Goal: Information Seeking & Learning: Learn about a topic

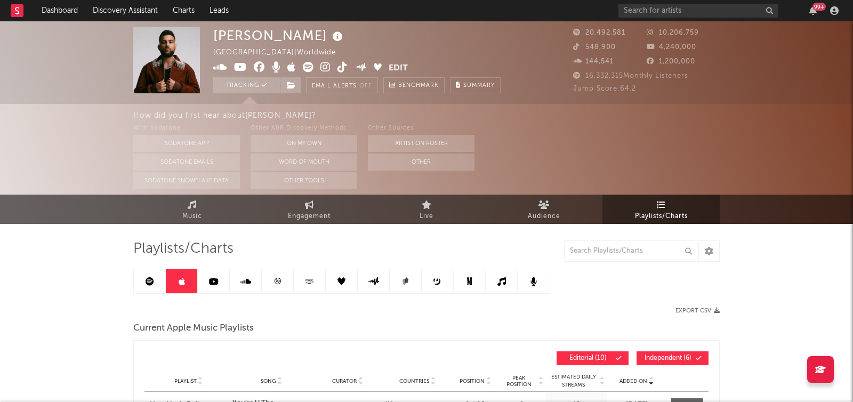
drag, startPoint x: 158, startPoint y: 279, endPoint x: 264, endPoint y: 277, distance: 106.1
click at [157, 279] on link at bounding box center [150, 281] width 32 height 24
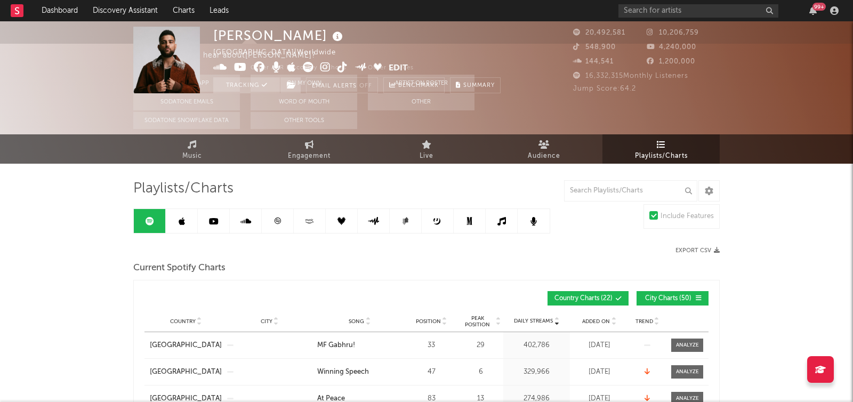
scroll to position [136, 0]
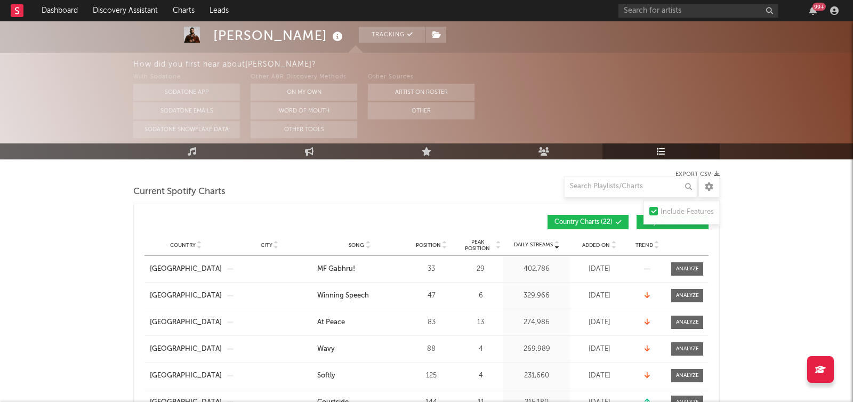
click at [607, 244] on span "Added On" at bounding box center [596, 245] width 28 height 6
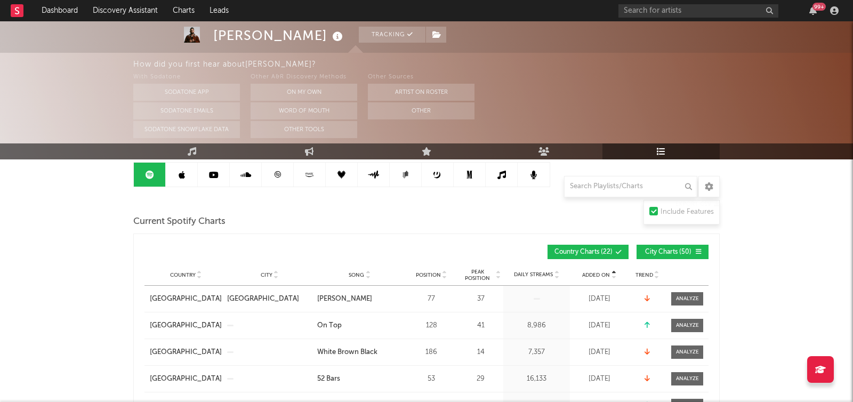
scroll to position [88, 0]
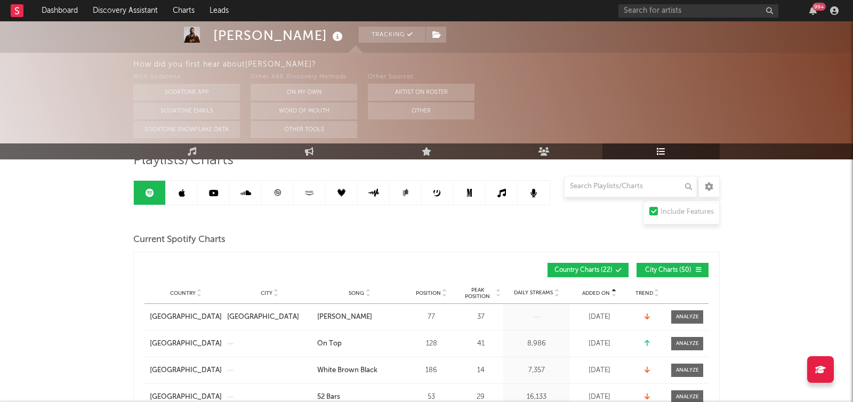
click at [181, 196] on icon at bounding box center [182, 193] width 6 height 9
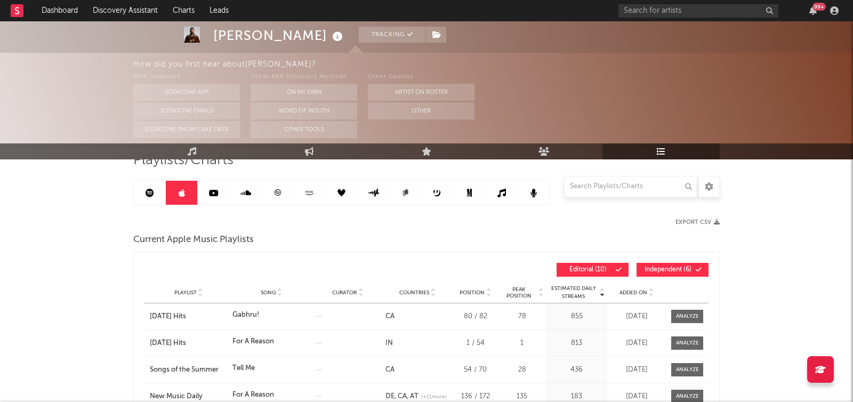
click at [156, 196] on link at bounding box center [150, 193] width 32 height 24
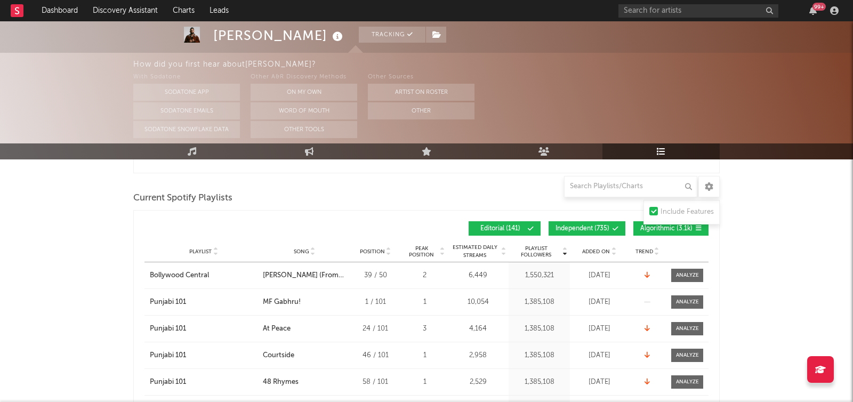
scroll to position [851, 0]
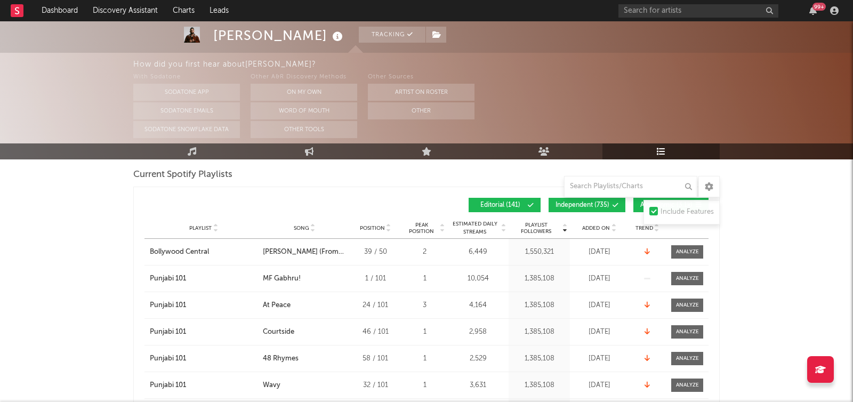
click at [613, 228] on icon at bounding box center [613, 230] width 5 height 4
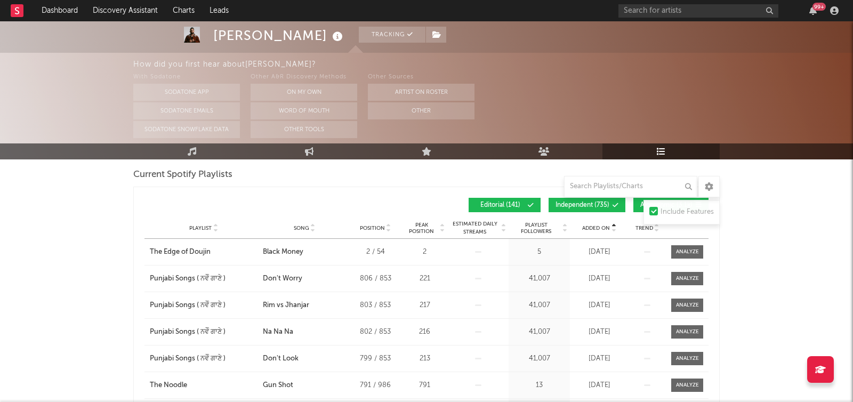
click at [613, 228] on icon at bounding box center [613, 230] width 5 height 4
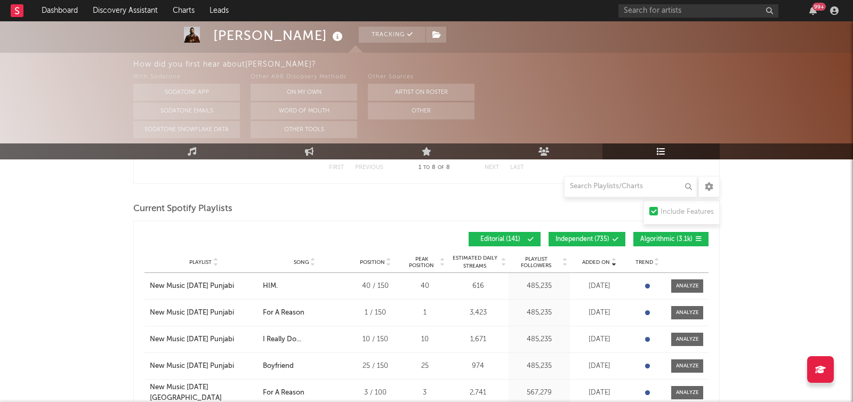
scroll to position [810, 0]
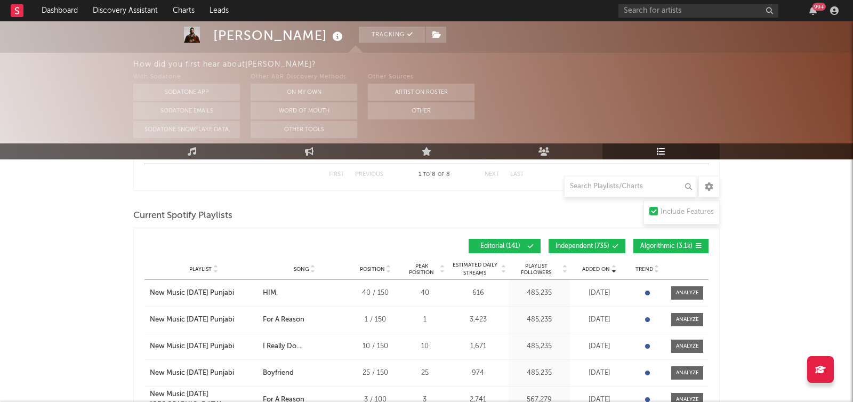
click at [600, 243] on span "Independent ( 735 )" at bounding box center [582, 246] width 54 height 6
click at [662, 251] on button "Algorithmic ( 3.1k )" at bounding box center [670, 246] width 75 height 14
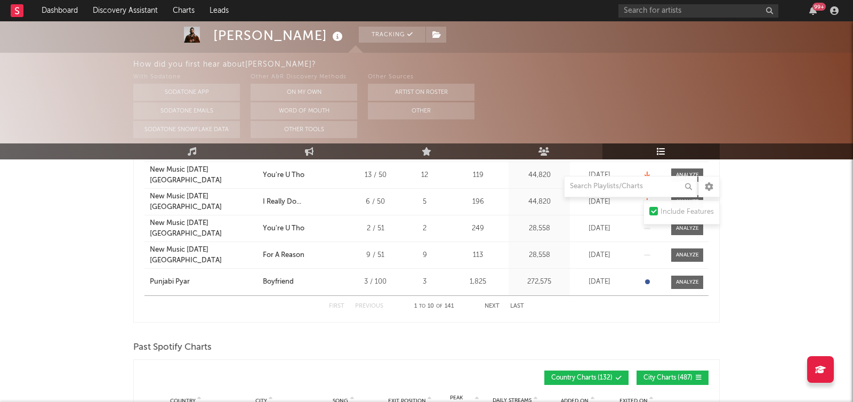
scroll to position [1066, 0]
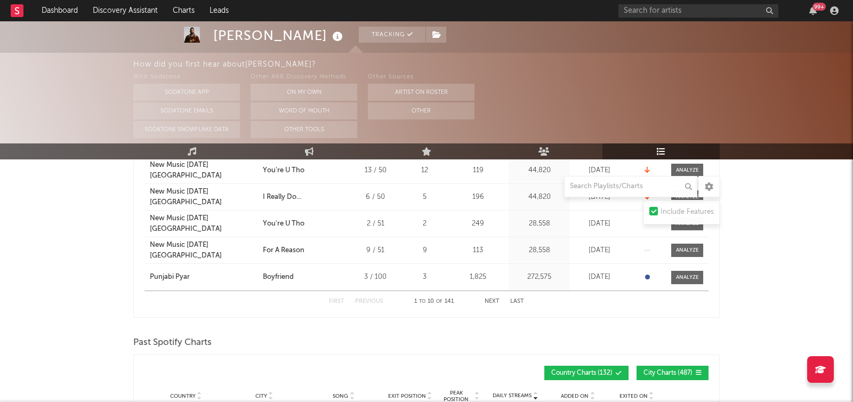
click at [493, 299] on button "Next" at bounding box center [492, 302] width 15 height 6
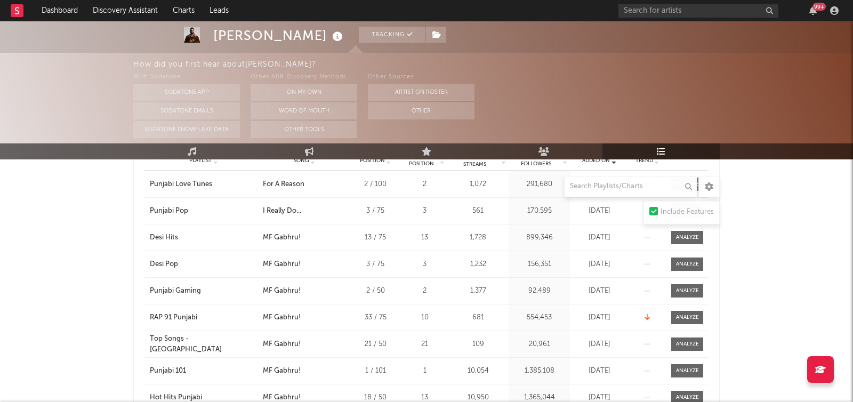
scroll to position [918, 0]
